Goal: Understand process/instructions: Learn how to perform a task or action

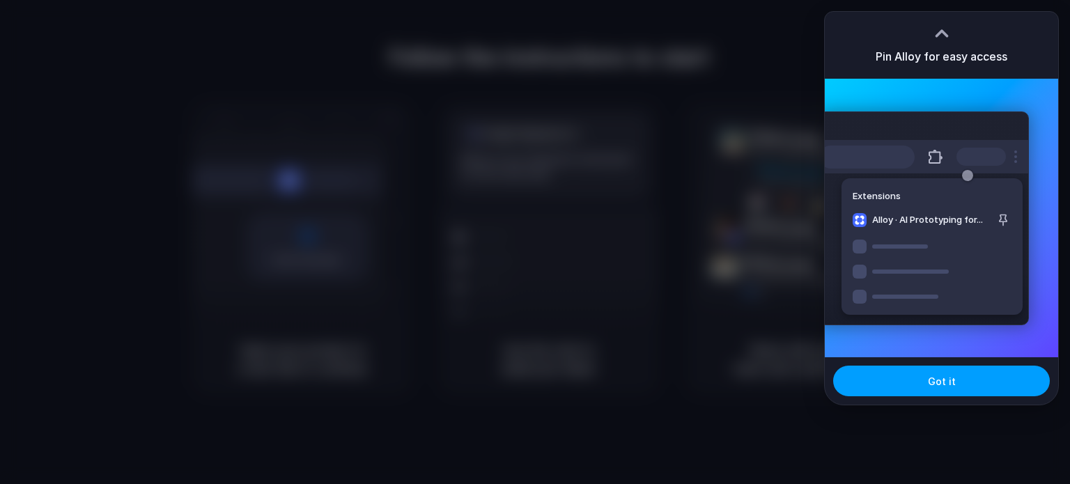
click at [917, 393] on button "Got it" at bounding box center [941, 381] width 217 height 31
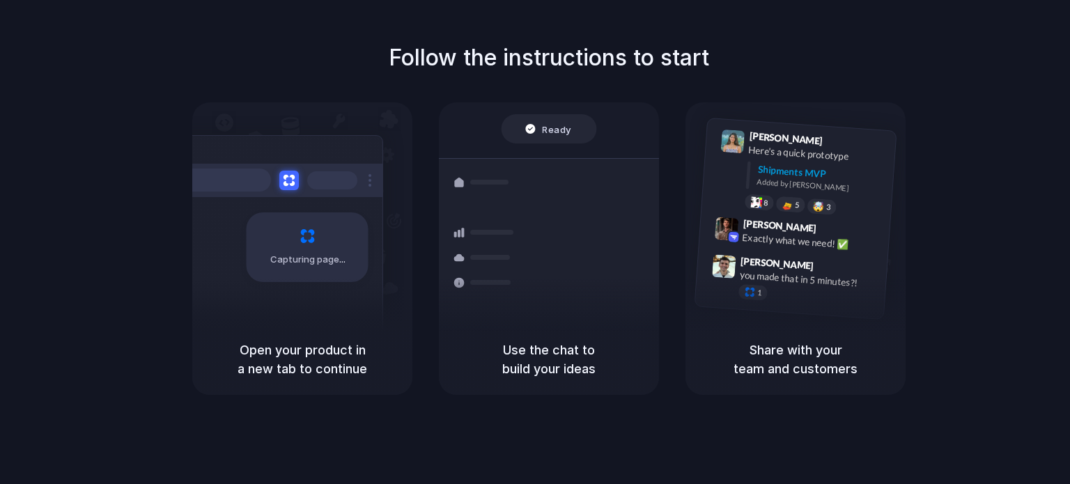
click at [1069, 153] on div "Follow the instructions to start Capturing page Open your product in a new tab …" at bounding box center [549, 218] width 1070 height 354
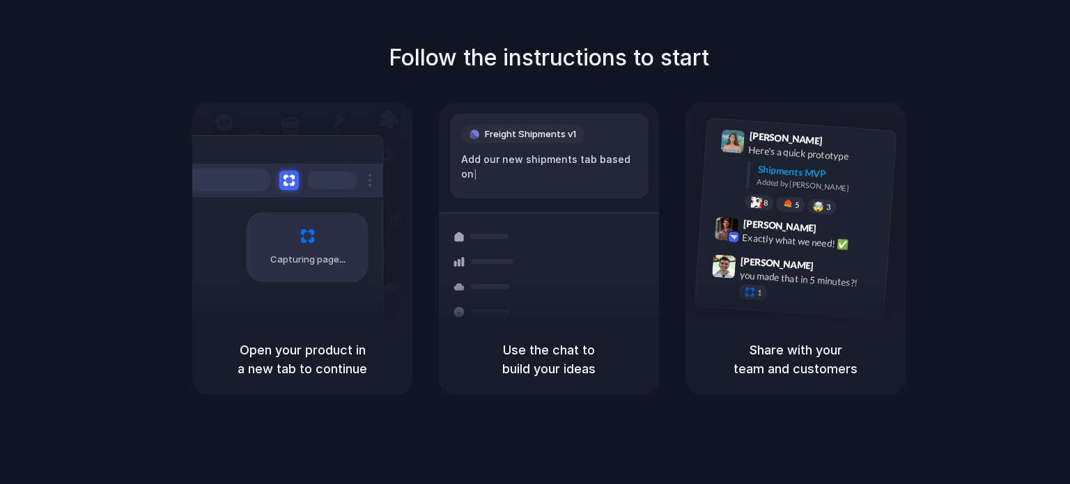
click at [372, 297] on div "Capturing page" at bounding box center [278, 242] width 210 height 214
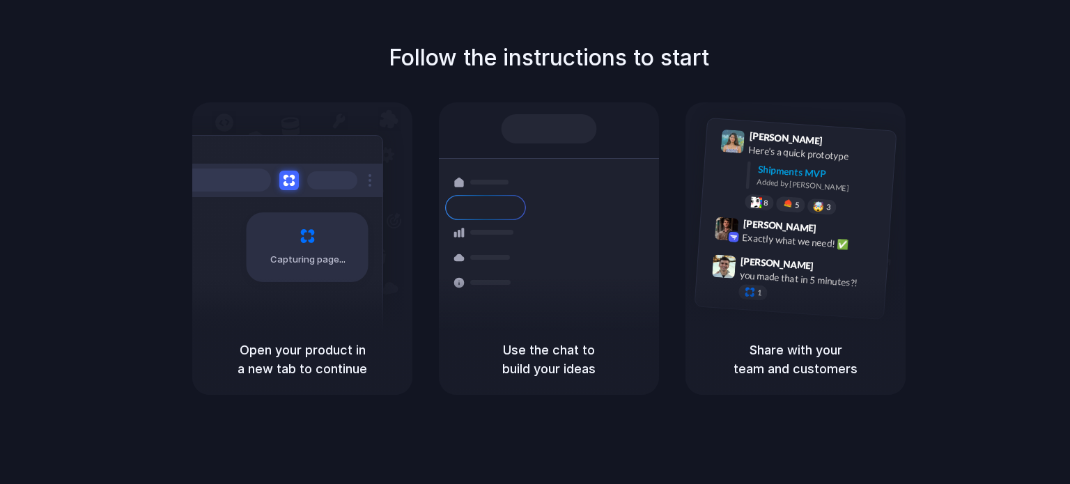
click at [564, 134] on div at bounding box center [549, 128] width 95 height 29
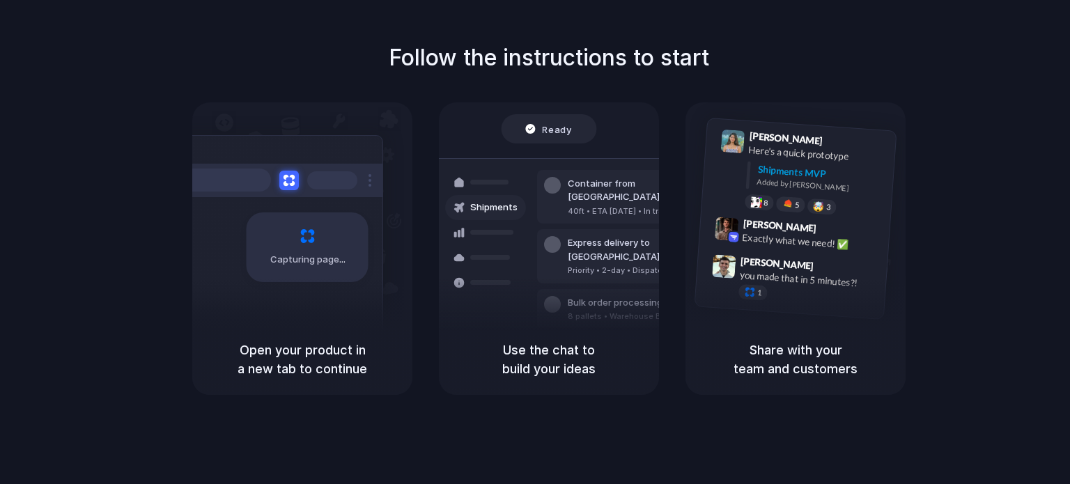
click at [346, 260] on div "Capturing page" at bounding box center [308, 247] width 122 height 70
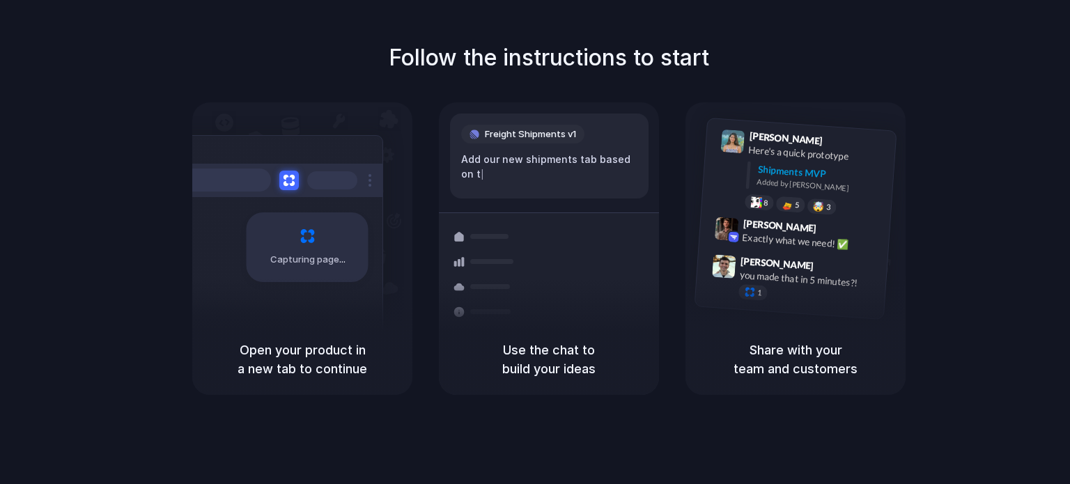
click at [568, 66] on h1 "Follow the instructions to start" at bounding box center [549, 57] width 320 height 33
